Goal: Information Seeking & Learning: Learn about a topic

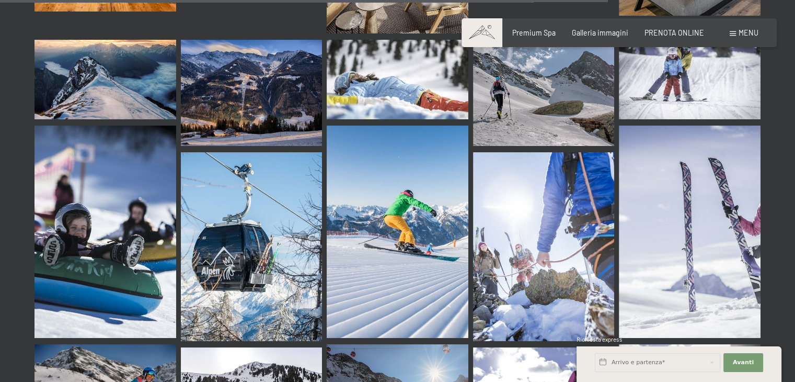
scroll to position [8678, 0]
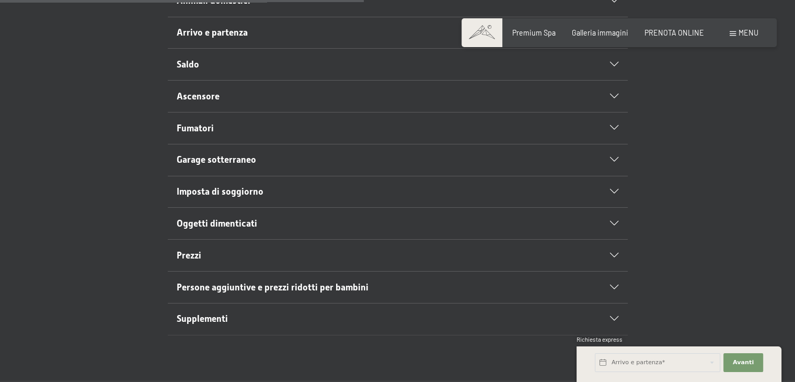
scroll to position [575, 0]
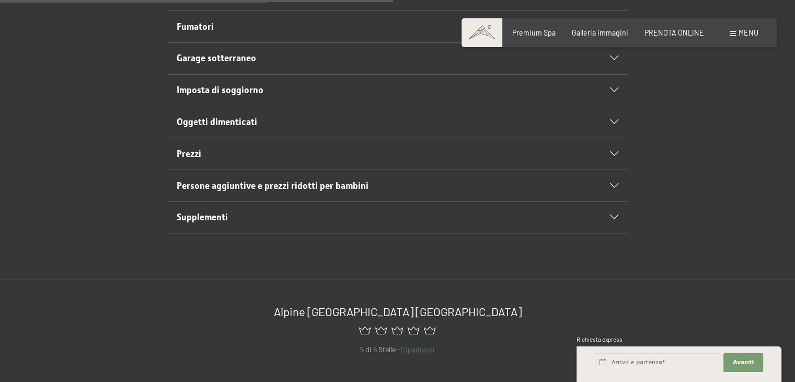
click at [235, 182] on span "Persone aggiuntive e prezzi ridotti per bambini" at bounding box center [273, 185] width 192 height 10
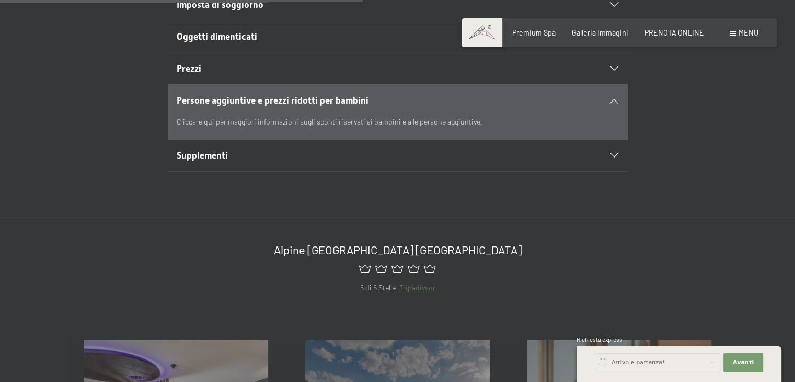
scroll to position [489, 0]
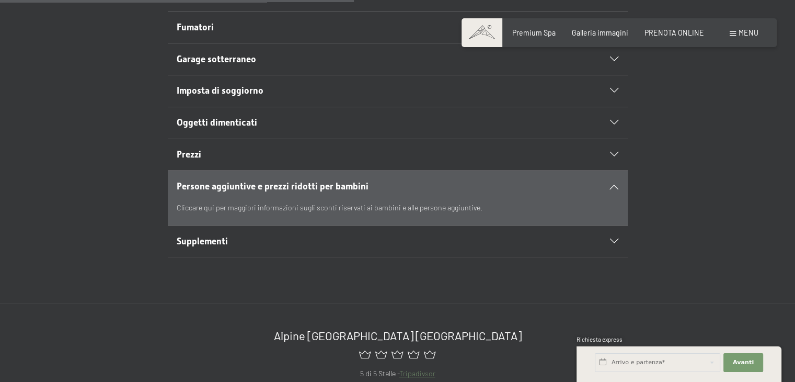
click at [320, 184] on span "Persone aggiuntive e prezzi ridotti per bambini" at bounding box center [273, 186] width 192 height 10
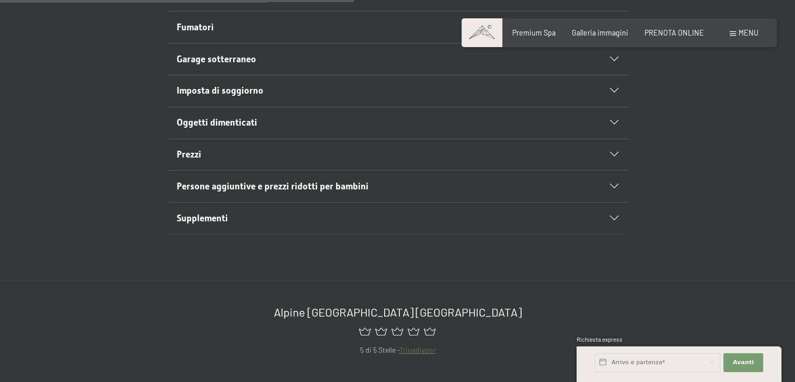
click at [312, 182] on span "Persone aggiuntive e prezzi ridotti per bambini" at bounding box center [273, 186] width 192 height 10
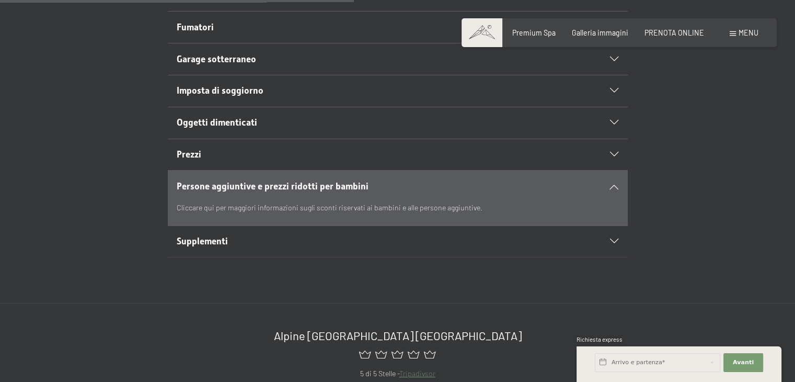
click at [195, 241] on span "Supplementi" at bounding box center [202, 241] width 51 height 10
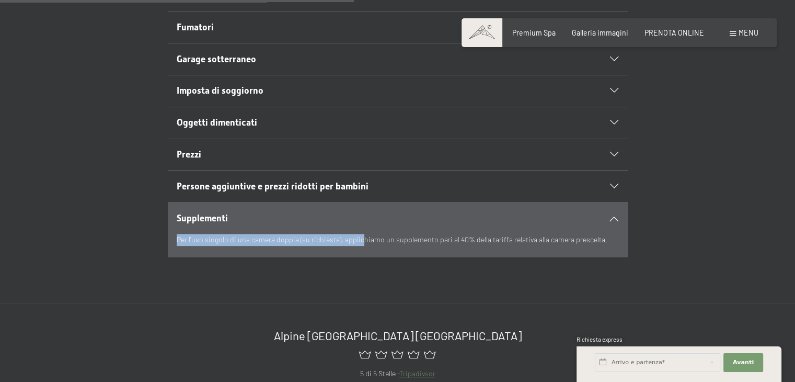
drag, startPoint x: 308, startPoint y: 273, endPoint x: 169, endPoint y: 255, distance: 139.7
click at [169, 255] on div "Condizioni di annullamento Purtroppo, possono capitare degli imprevisti che obb…" at bounding box center [397, 38] width 795 height 529
click at [200, 258] on div "Condizioni di annullamento Purtroppo, possono capitare degli imprevisti che obb…" at bounding box center [397, 38] width 795 height 529
click at [615, 184] on icon at bounding box center [614, 186] width 8 height 5
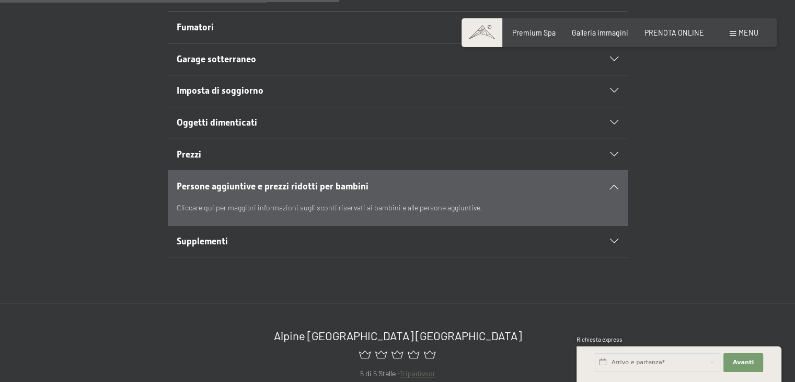
click at [615, 184] on icon at bounding box center [614, 186] width 8 height 5
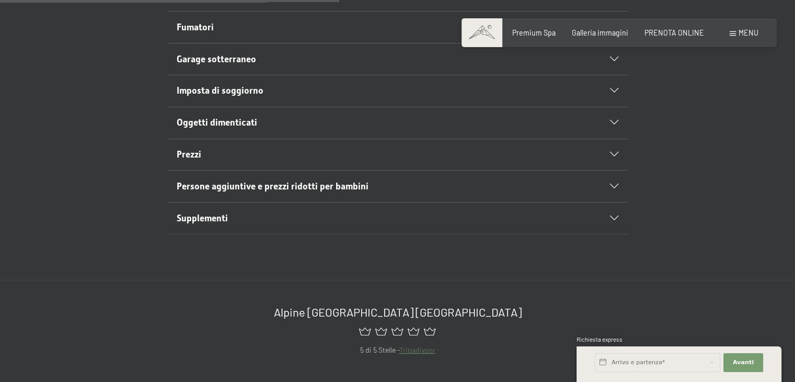
click at [615, 184] on icon at bounding box center [614, 186] width 8 height 5
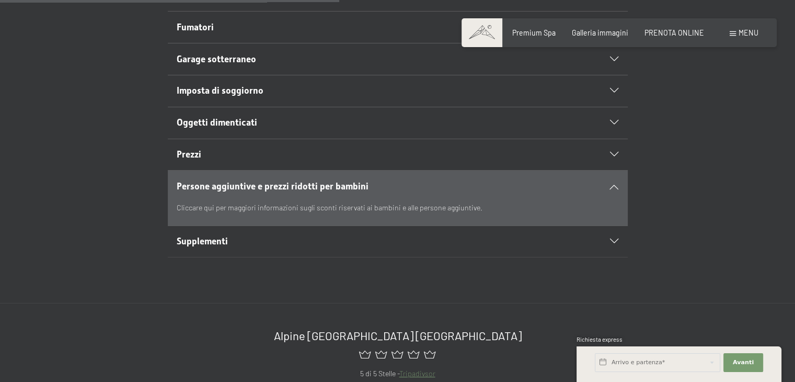
click at [613, 240] on icon at bounding box center [614, 241] width 8 height 5
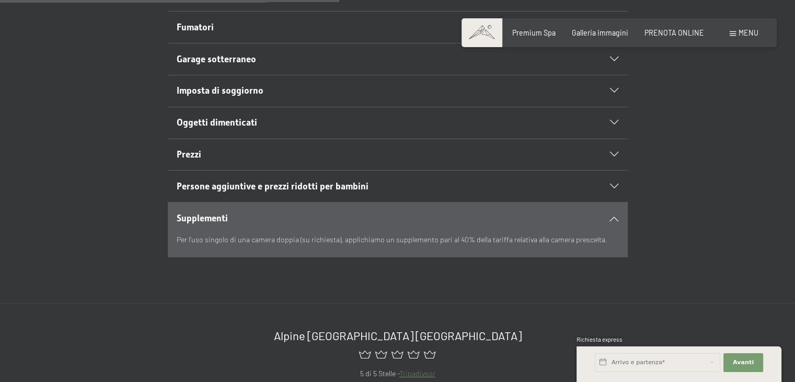
click at [613, 216] on icon at bounding box center [614, 218] width 8 height 5
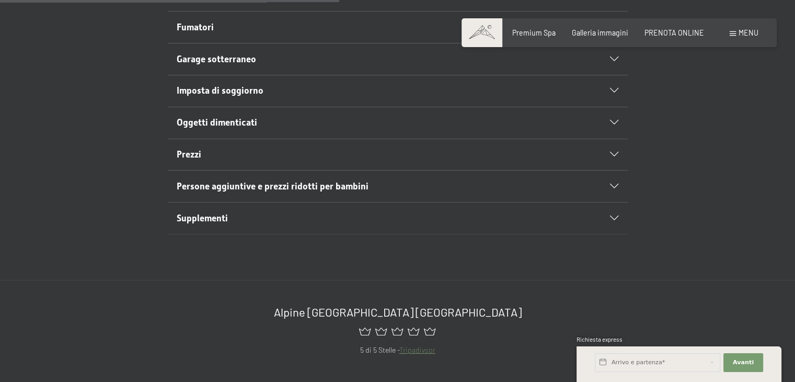
click at [613, 147] on div "Prezzi" at bounding box center [398, 154] width 442 height 31
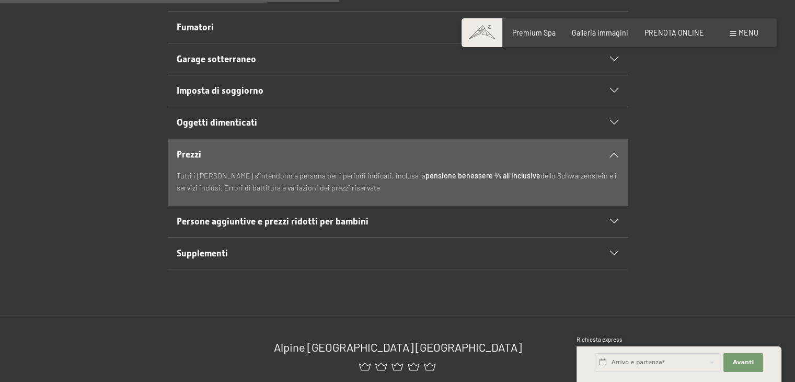
click at [266, 220] on span "Persone aggiuntive e prezzi ridotti per bambini" at bounding box center [273, 221] width 192 height 10
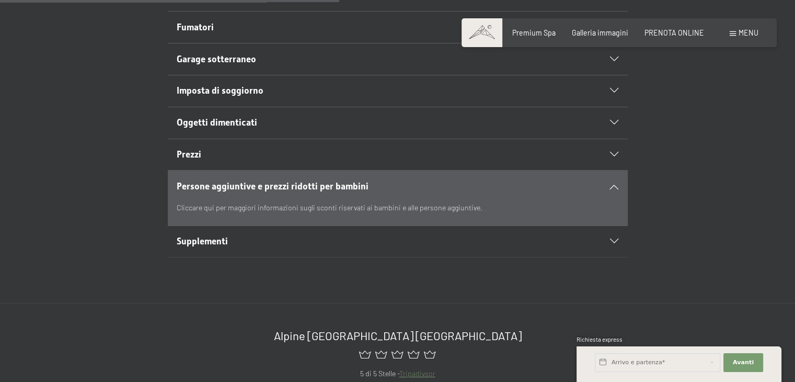
click at [311, 183] on span "Persone aggiuntive e prezzi ridotti per bambini" at bounding box center [273, 186] width 192 height 10
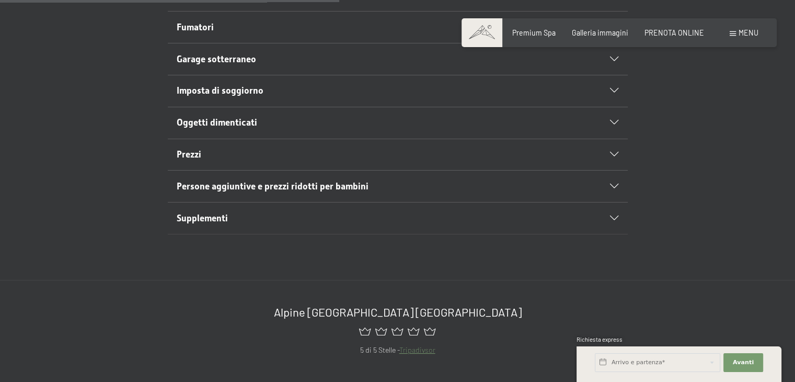
click at [311, 183] on span "Persone aggiuntive e prezzi ridotti per bambini" at bounding box center [273, 186] width 192 height 10
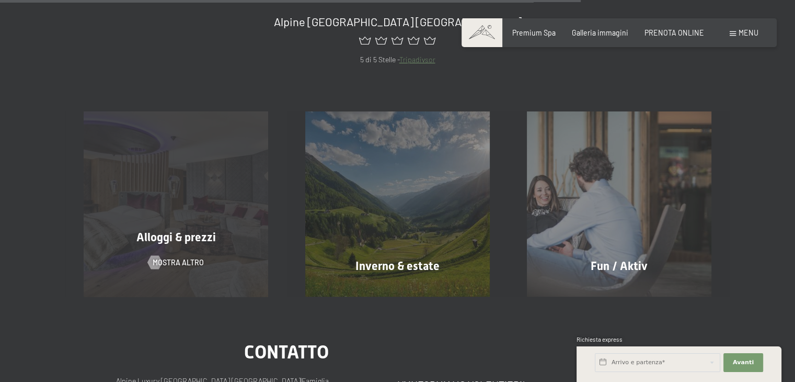
scroll to position [855, 0]
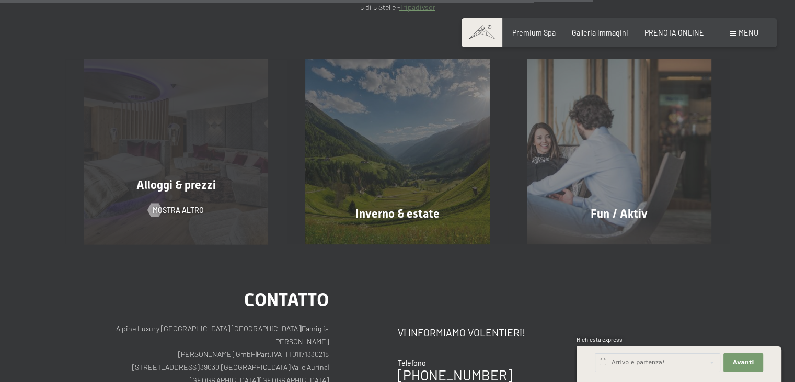
click at [191, 173] on div "Alloggi & prezzi mostra altro" at bounding box center [176, 151] width 222 height 185
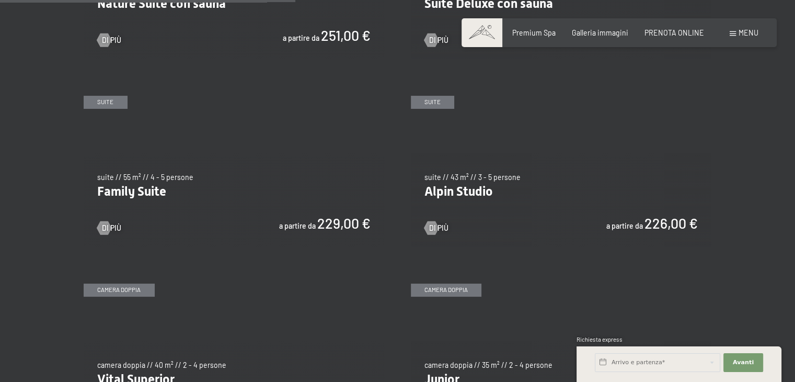
scroll to position [1046, 0]
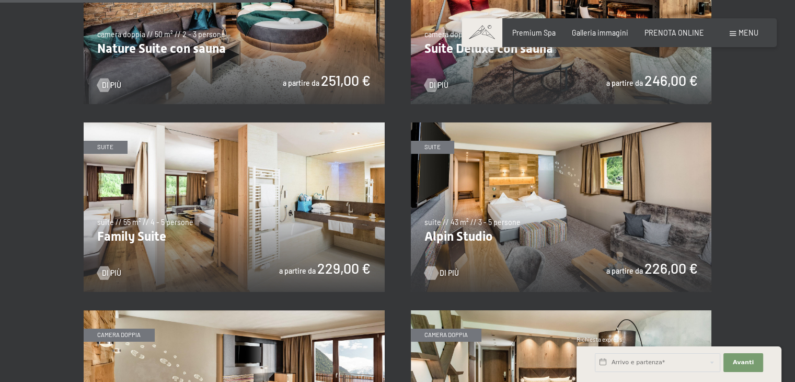
click at [432, 272] on div at bounding box center [431, 273] width 8 height 14
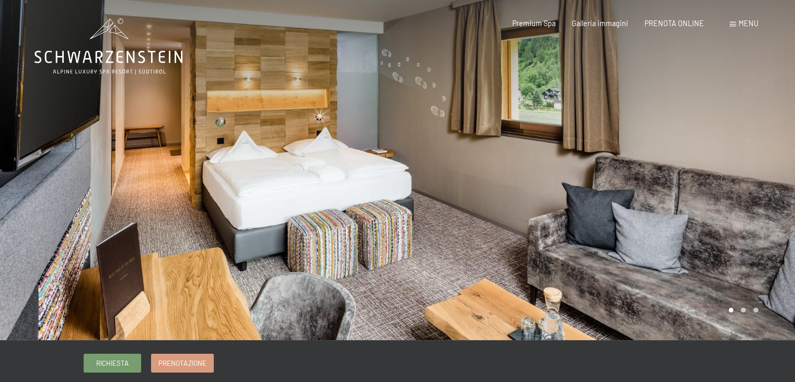
click at [494, 225] on div at bounding box center [597, 170] width 398 height 340
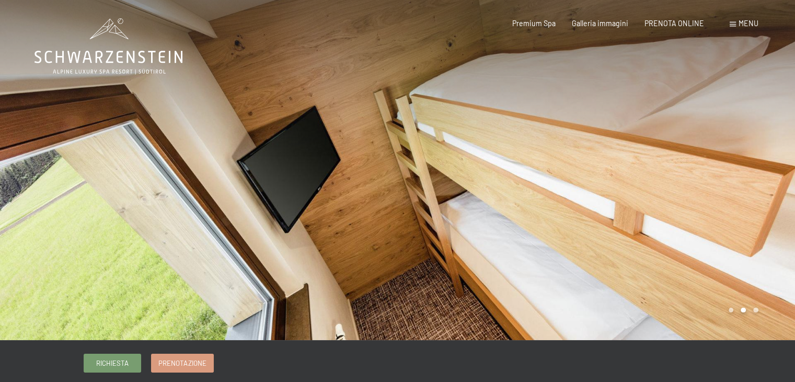
click at [494, 225] on div at bounding box center [597, 170] width 398 height 340
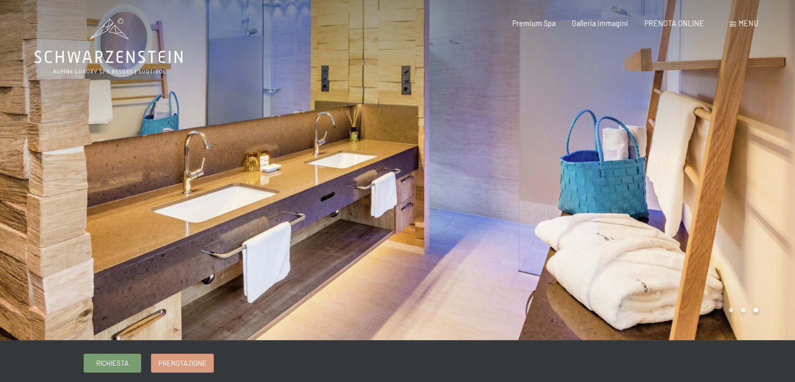
click at [494, 225] on div at bounding box center [597, 170] width 398 height 340
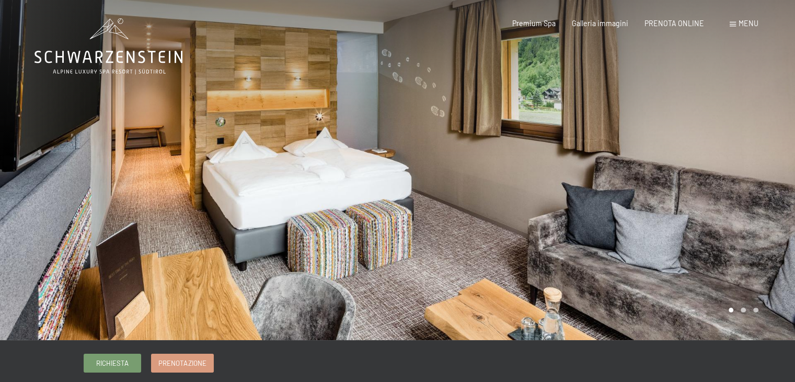
click at [494, 225] on div at bounding box center [597, 170] width 398 height 340
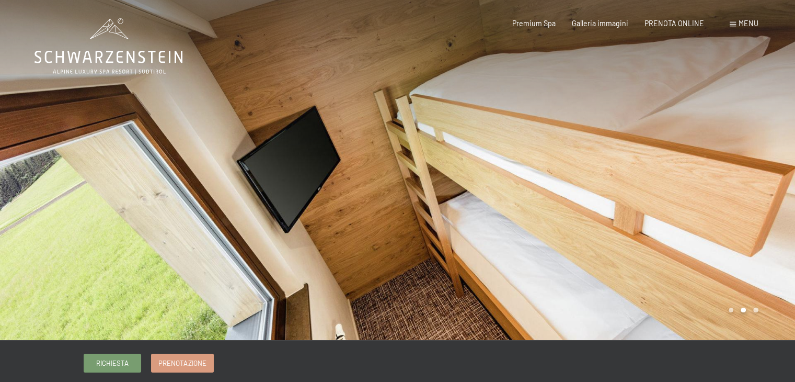
click at [494, 225] on div at bounding box center [597, 170] width 398 height 340
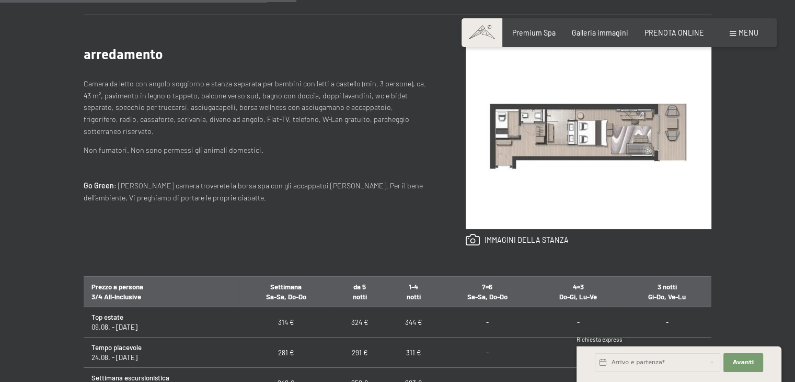
scroll to position [471, 0]
